Goal: Task Accomplishment & Management: Complete application form

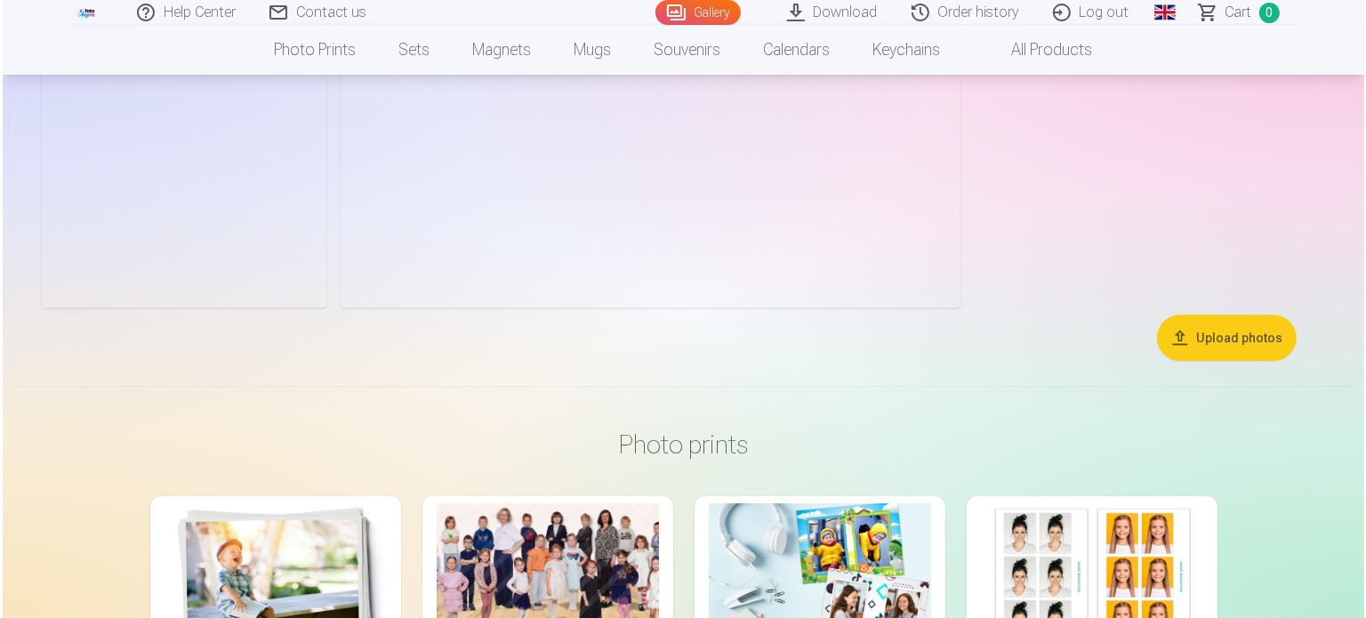
scroll to position [7122, 0]
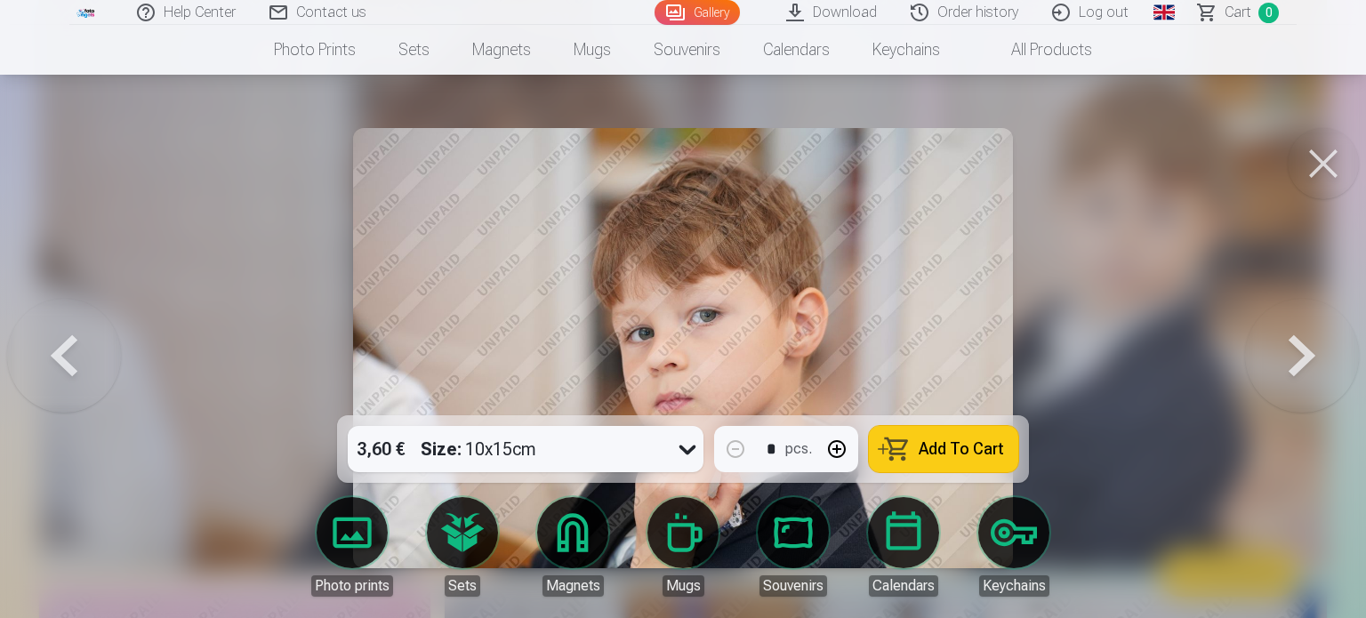
click at [974, 449] on span "Add To Cart" at bounding box center [960, 449] width 85 height 16
click at [1154, 16] on link "Global" at bounding box center [1164, 12] width 36 height 25
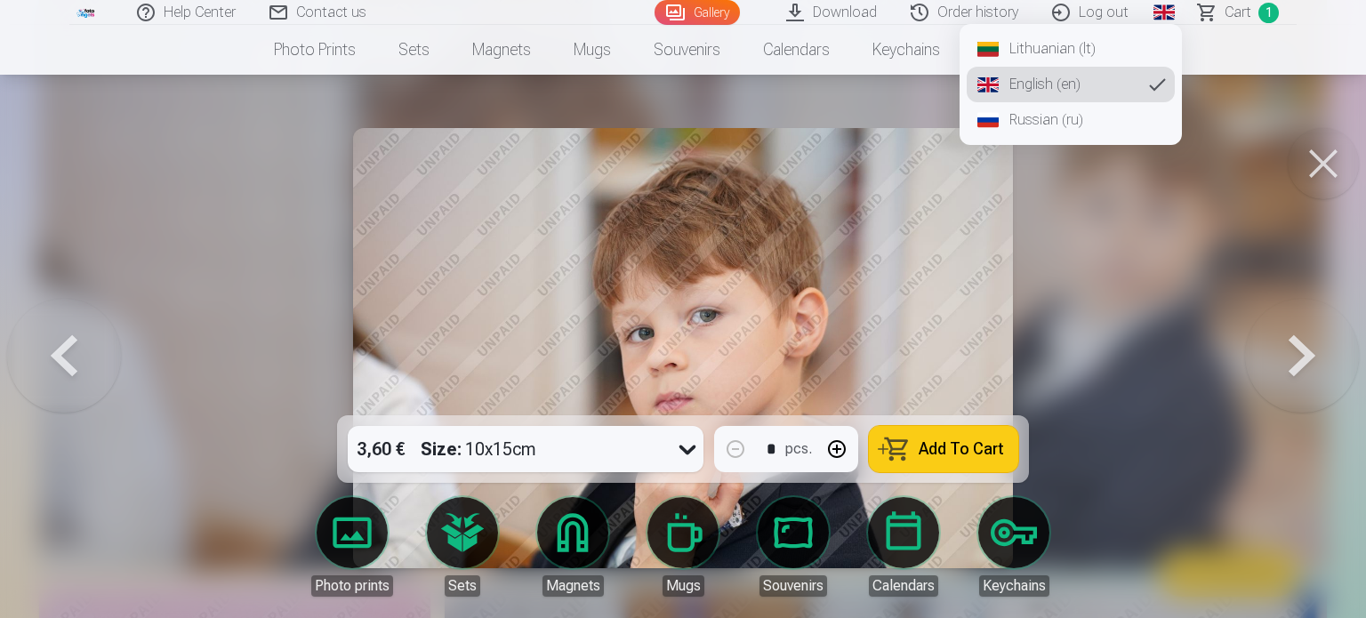
click at [1072, 45] on link "Lithuanian (lt)" at bounding box center [1070, 49] width 208 height 36
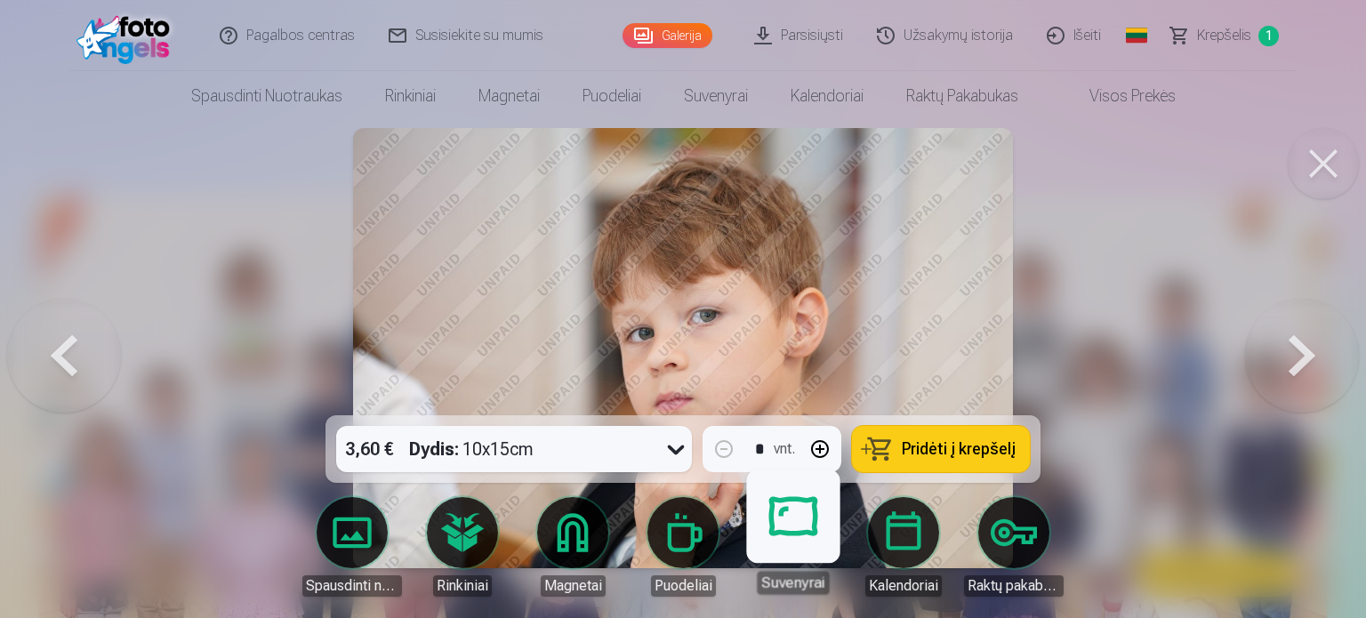
click at [814, 525] on body "Pagalbos centras Susisiekite su mumis Galerija Parsisiųsti Užsakymų istorija Iš…" at bounding box center [683, 309] width 1366 height 618
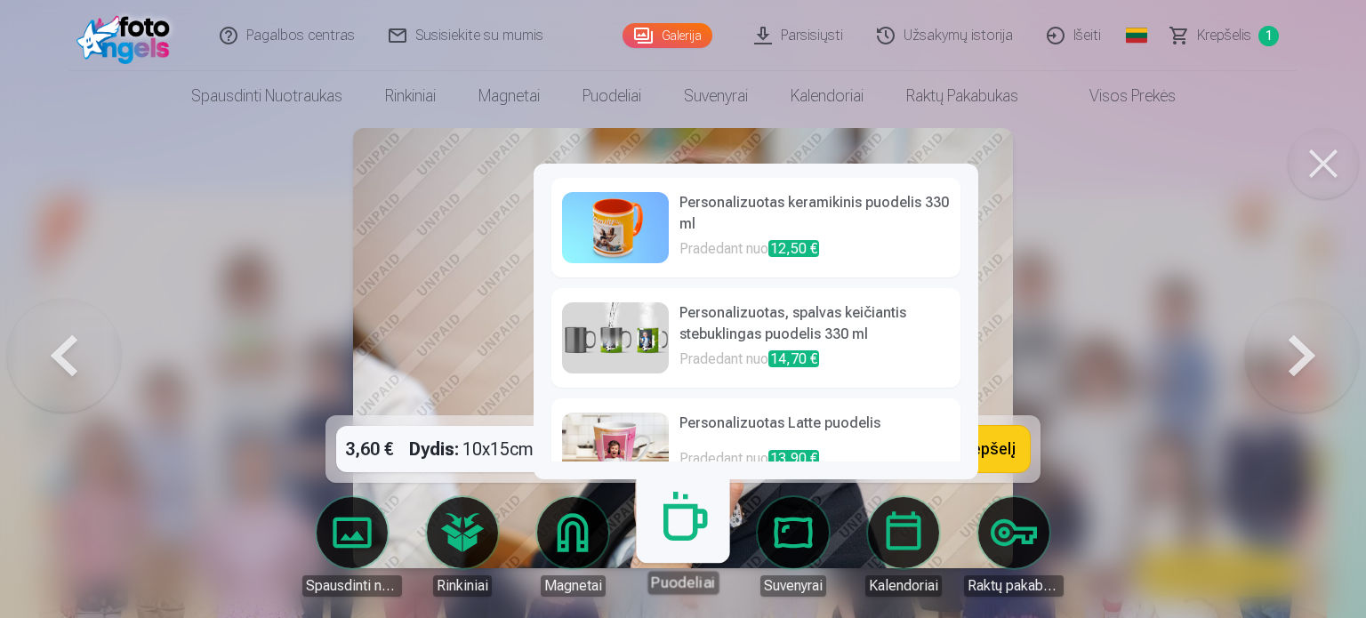
click at [576, 540] on link "Magnetai" at bounding box center [573, 547] width 100 height 100
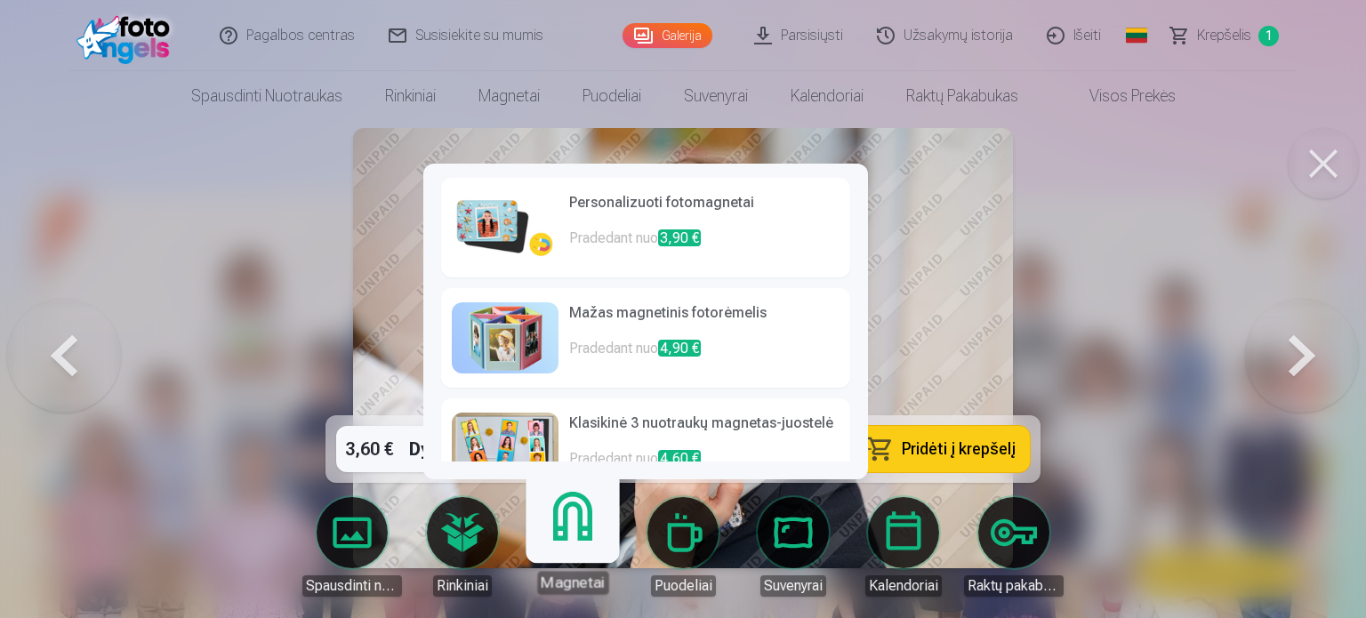
click at [630, 359] on p "Pradedant nuo 4,90 €" at bounding box center [704, 356] width 270 height 36
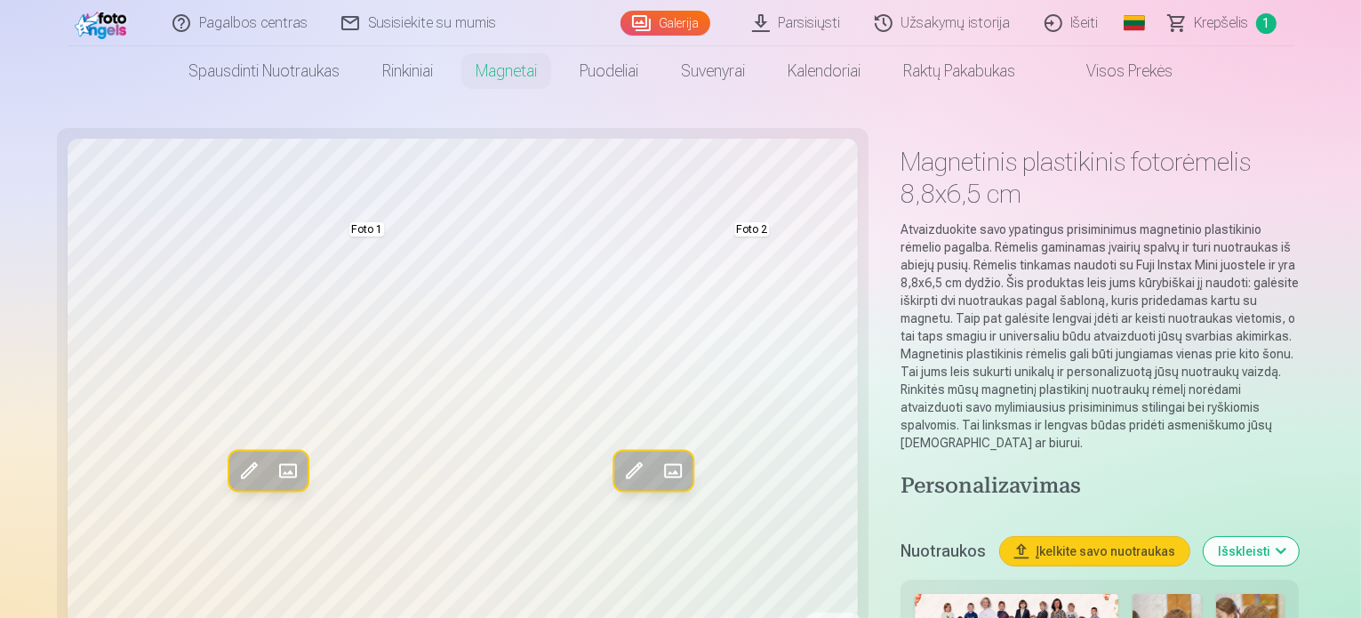
scroll to position [8, 0]
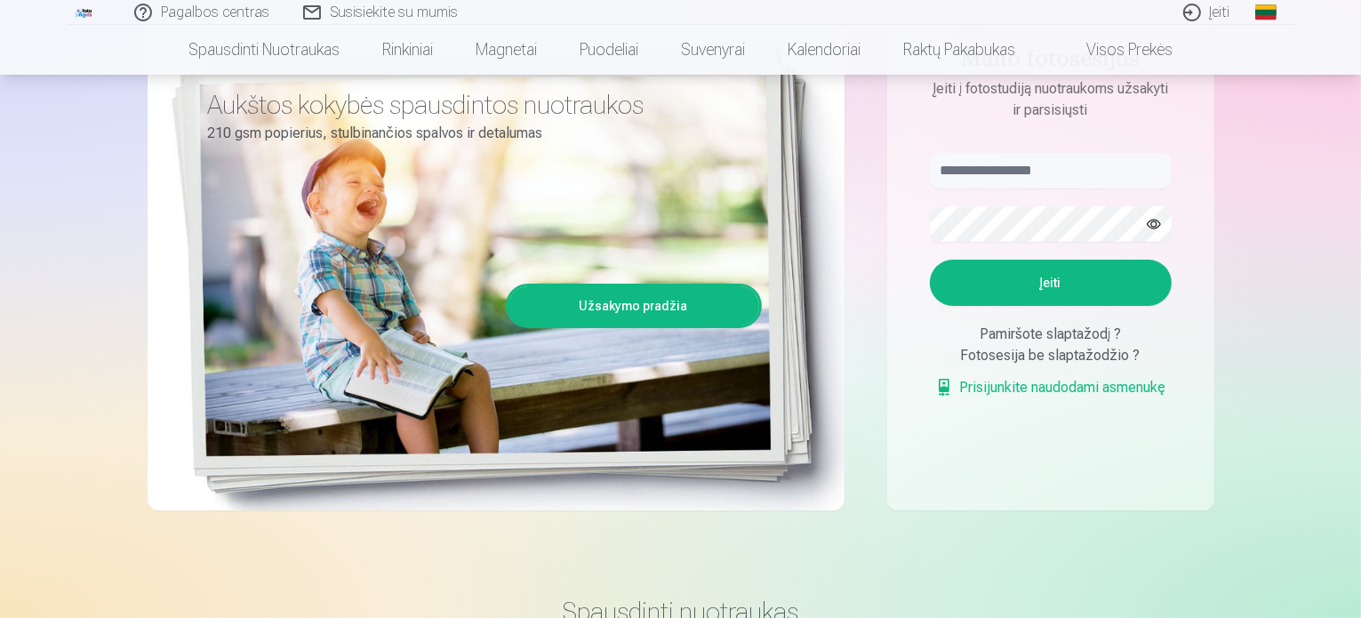
scroll to position [237, 0]
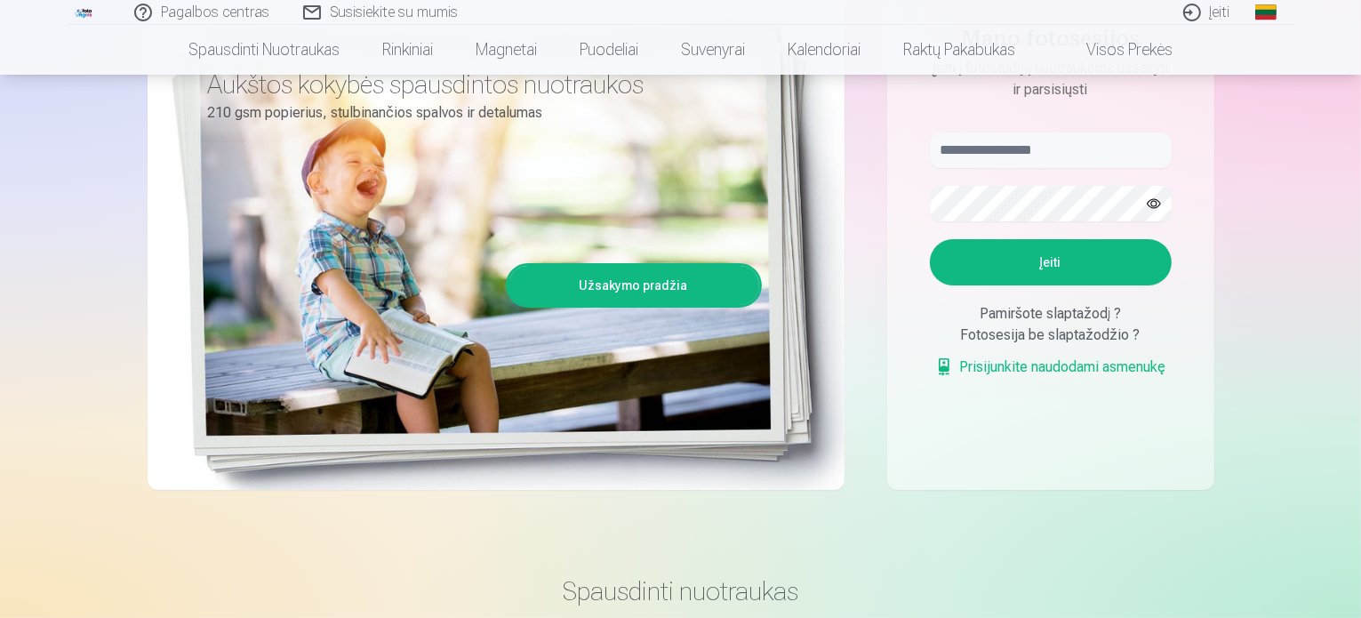
click at [992, 369] on link "Prisijunkite naudodami asmenukę" at bounding box center [1050, 367] width 231 height 21
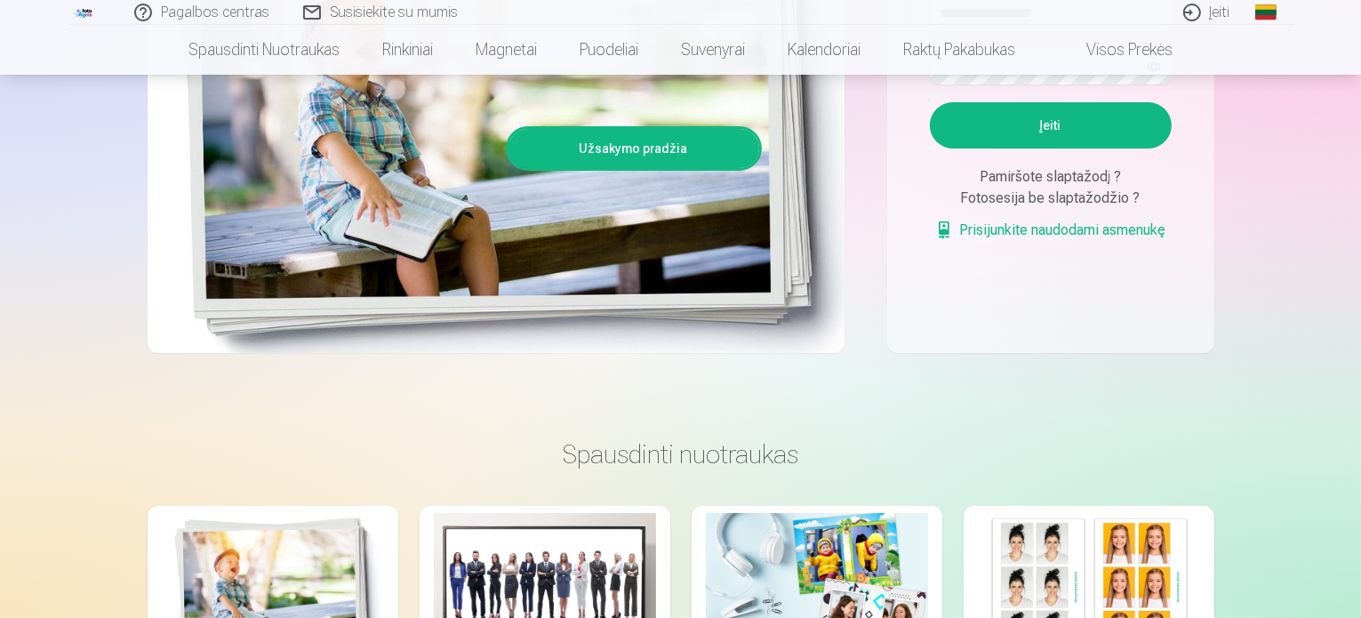
scroll to position [353, 0]
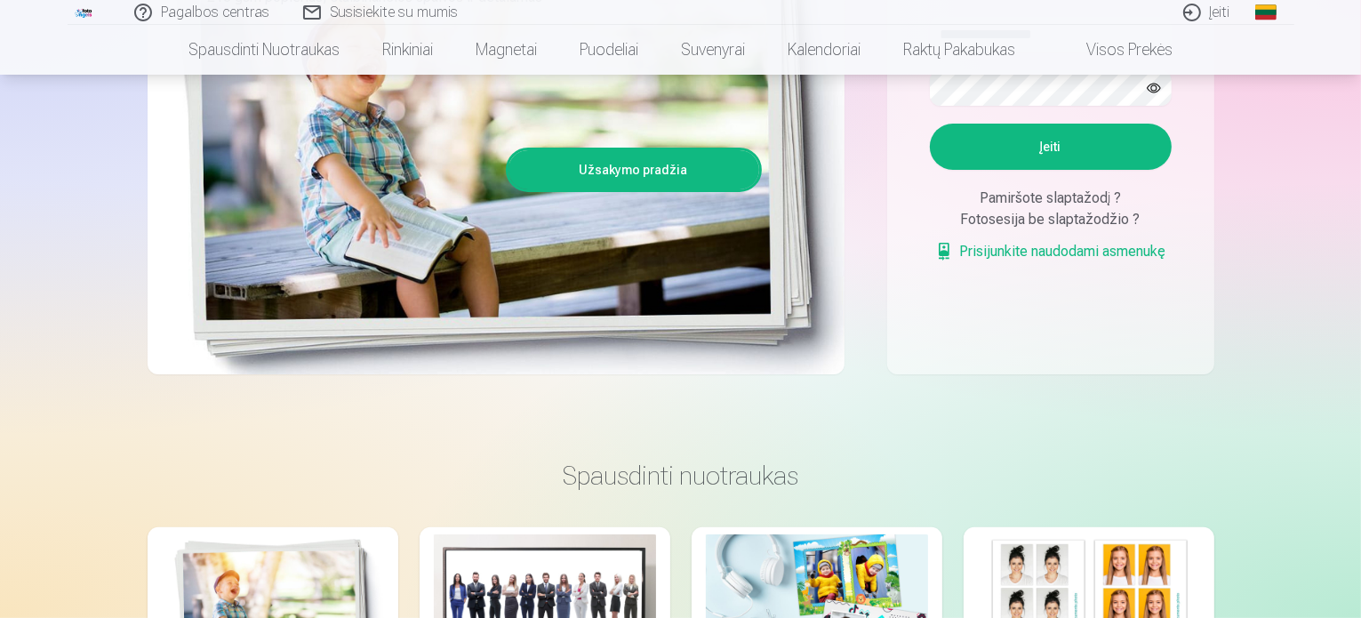
click at [1042, 220] on div "Fotosesija be slaptažodžio ?" at bounding box center [1051, 219] width 242 height 21
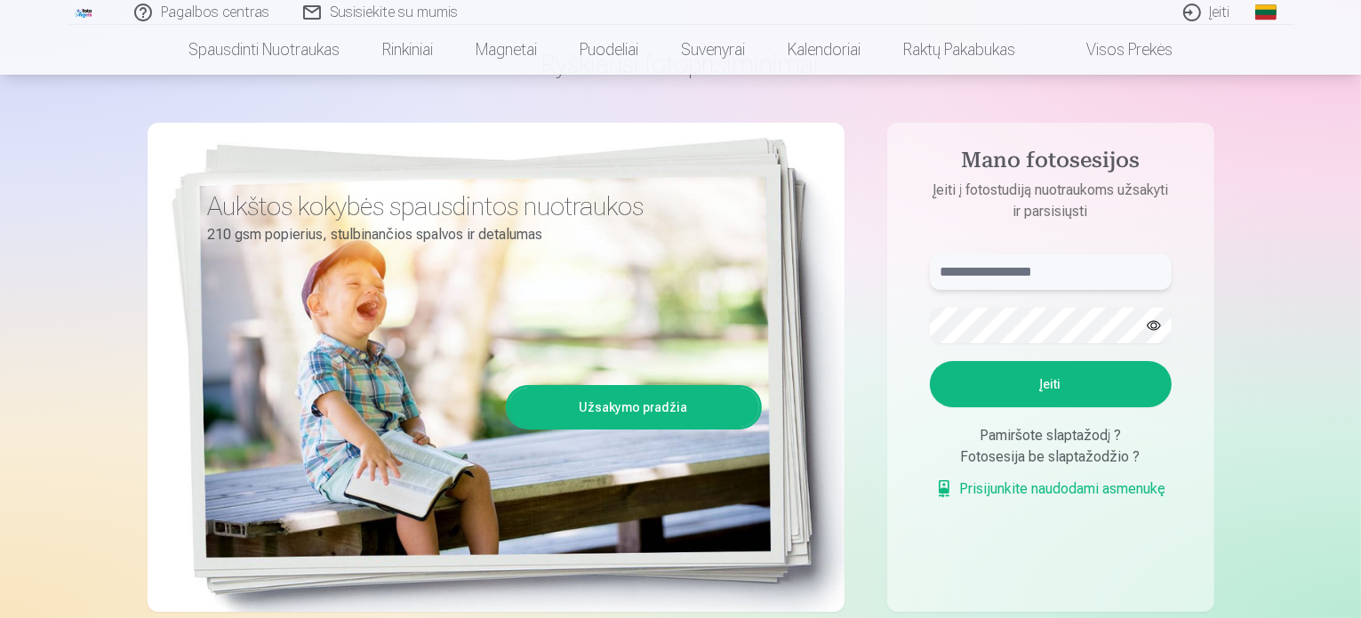
click at [1106, 264] on input "text" at bounding box center [1051, 272] width 242 height 36
type input "*"
type input "**********"
click at [1095, 378] on button "Įeiti" at bounding box center [1051, 384] width 242 height 46
